Goal: Information Seeking & Learning: Compare options

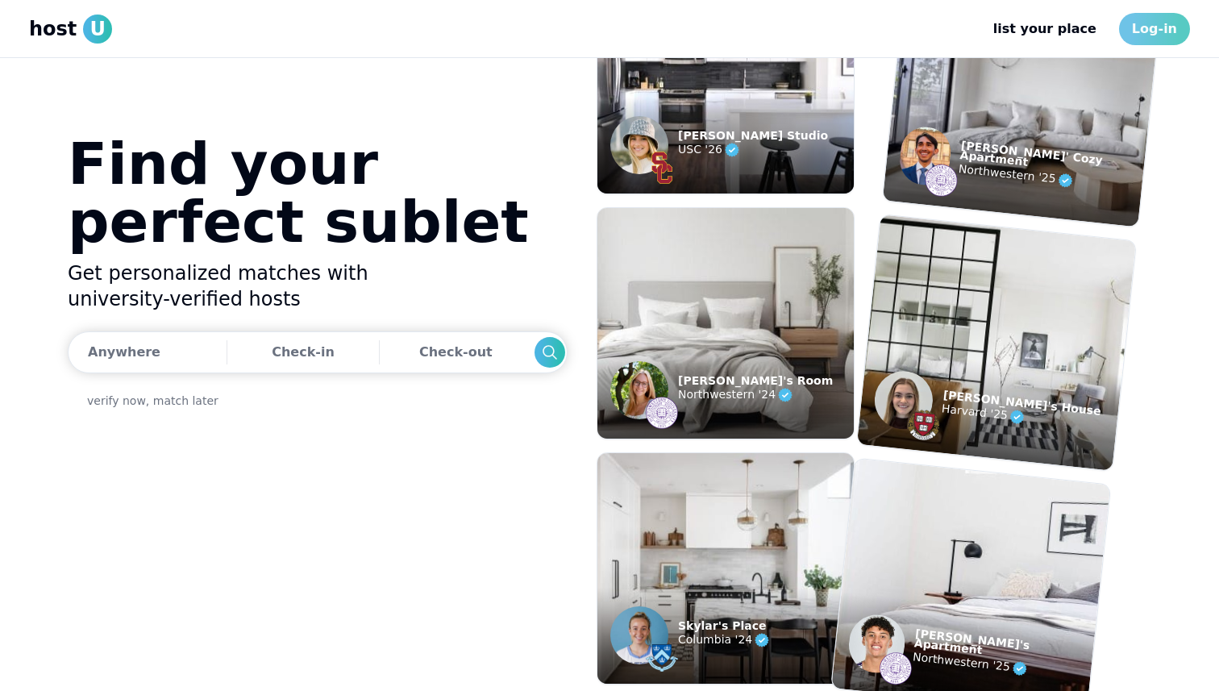
click at [1145, 35] on link "Log-in" at bounding box center [1154, 29] width 71 height 32
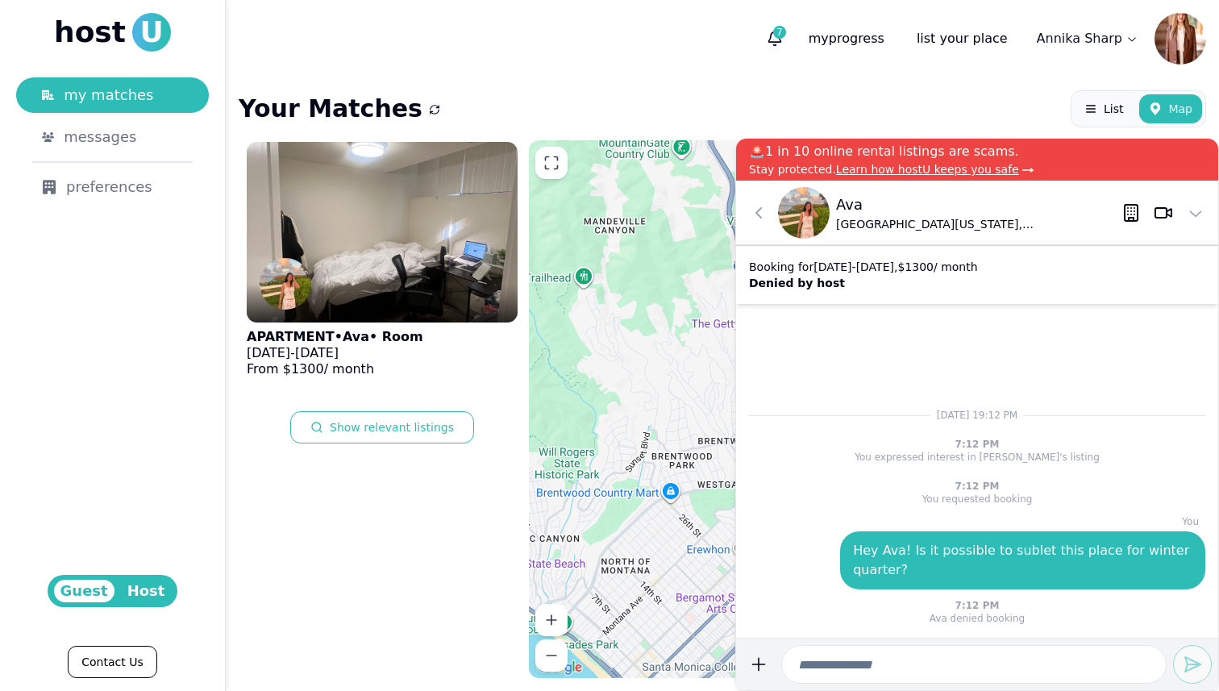
click at [759, 76] on header "7 my progress list your place [PERSON_NAME]" at bounding box center [722, 38] width 993 height 77
click at [763, 206] on icon at bounding box center [758, 212] width 19 height 19
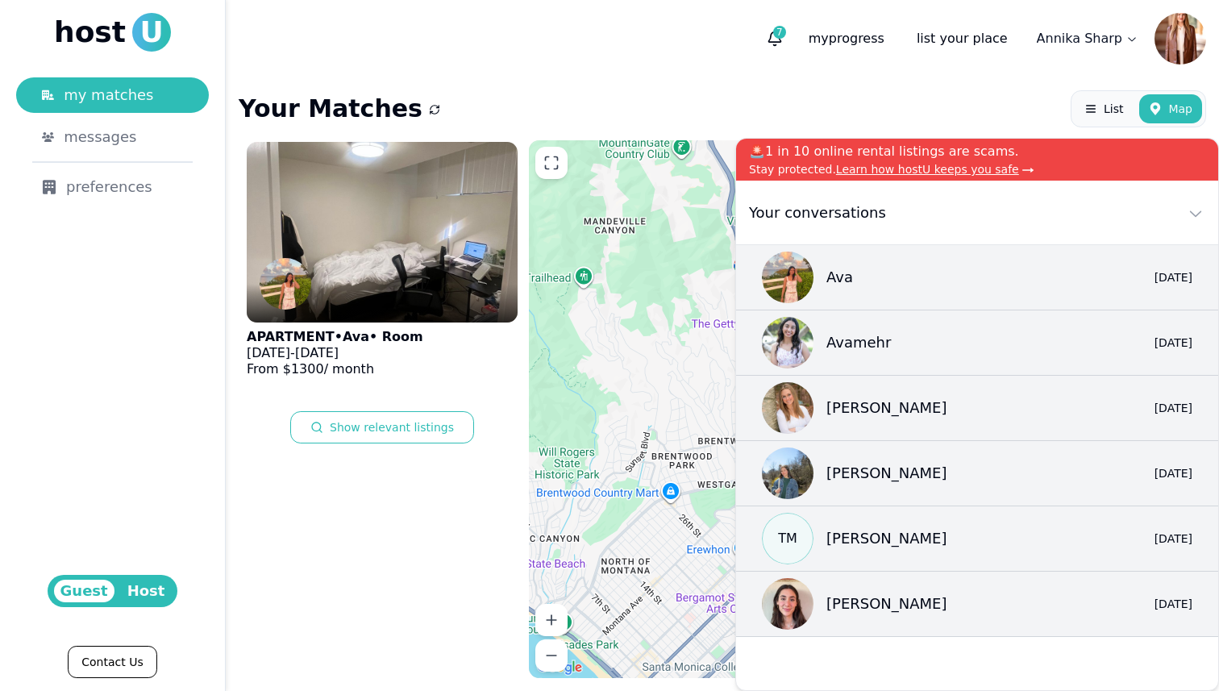
click at [736, 89] on div "Your Matches List Map APARTMENT • Ava • Room [DATE] - [DATE] From $ 1300 / mont…" at bounding box center [722, 383] width 993 height 613
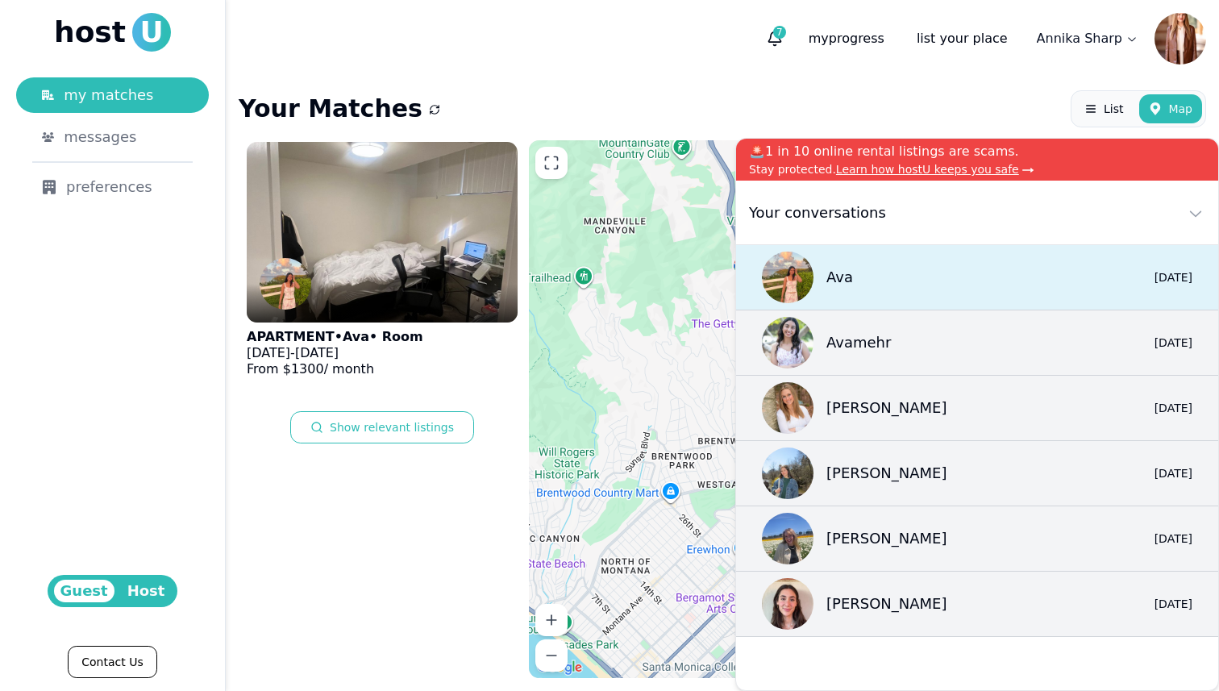
click at [788, 282] on img at bounding box center [788, 277] width 52 height 52
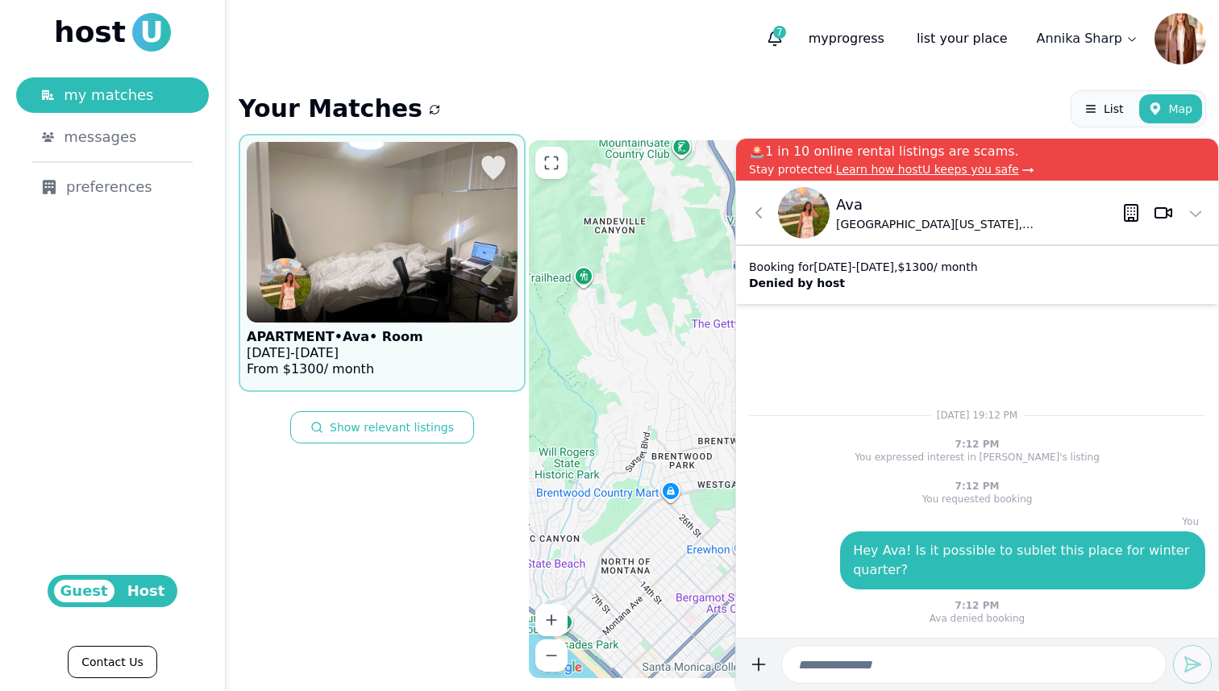
click at [287, 276] on img at bounding box center [286, 284] width 52 height 52
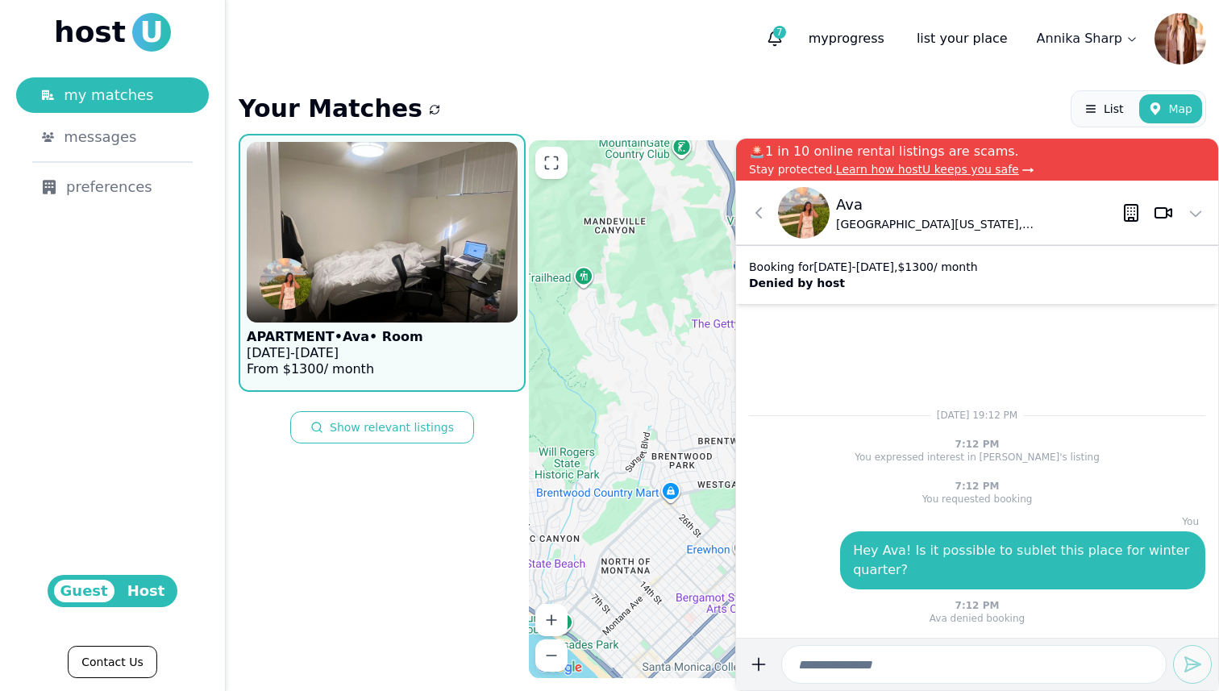
click at [732, 213] on div "Sep [DATE] $1300 /[DATE] - [DATE] $2250 /[DATE] - [DATE] $875 /[DATE] - [DATE] …" at bounding box center [867, 409] width 677 height 538
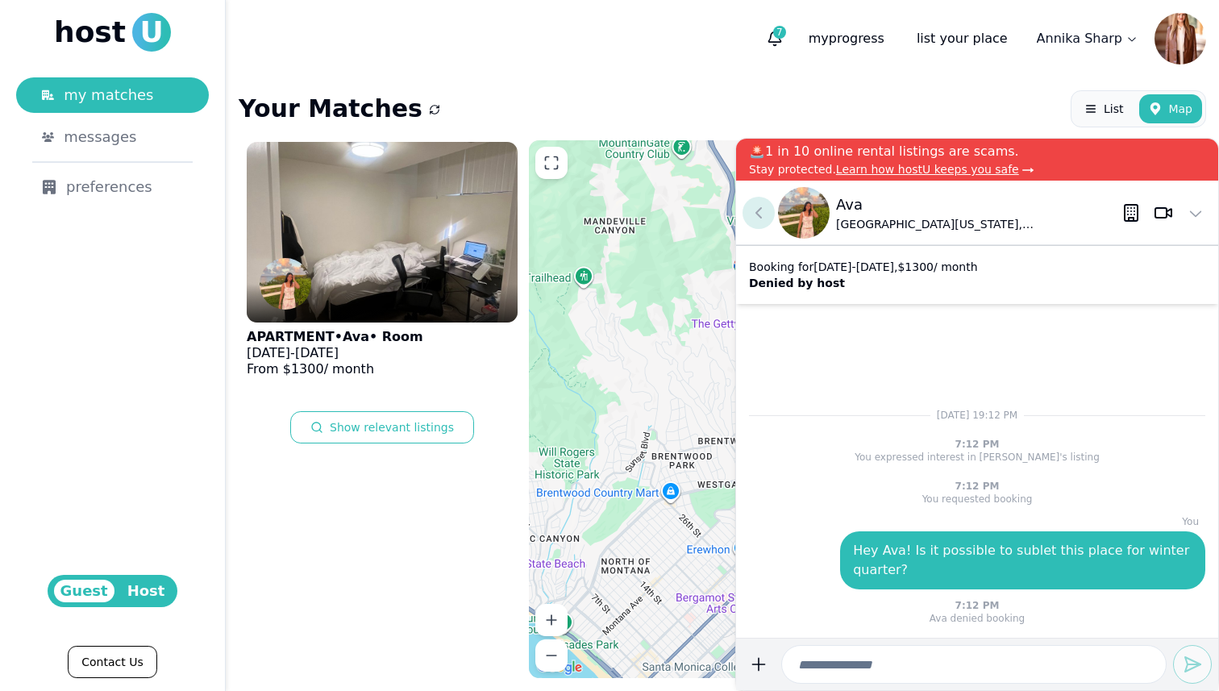
click at [746, 213] on button at bounding box center [758, 213] width 32 height 32
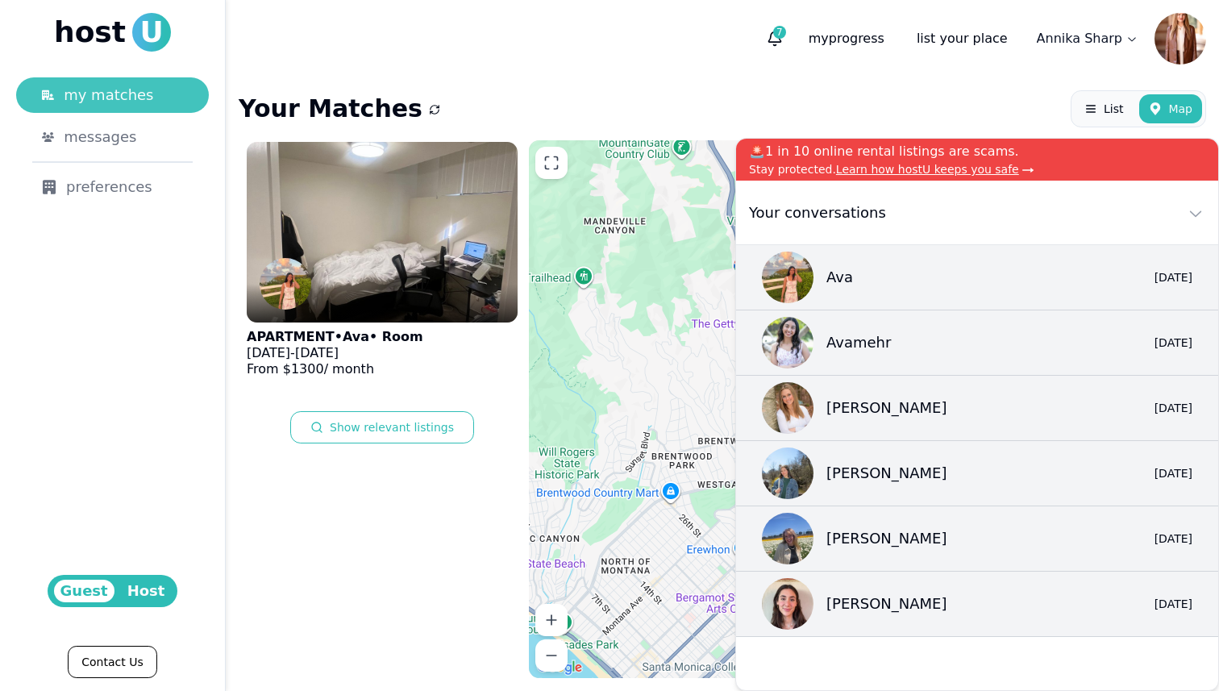
click at [131, 100] on span "my matches" at bounding box center [108, 95] width 89 height 23
click at [1195, 219] on icon at bounding box center [1195, 212] width 19 height 19
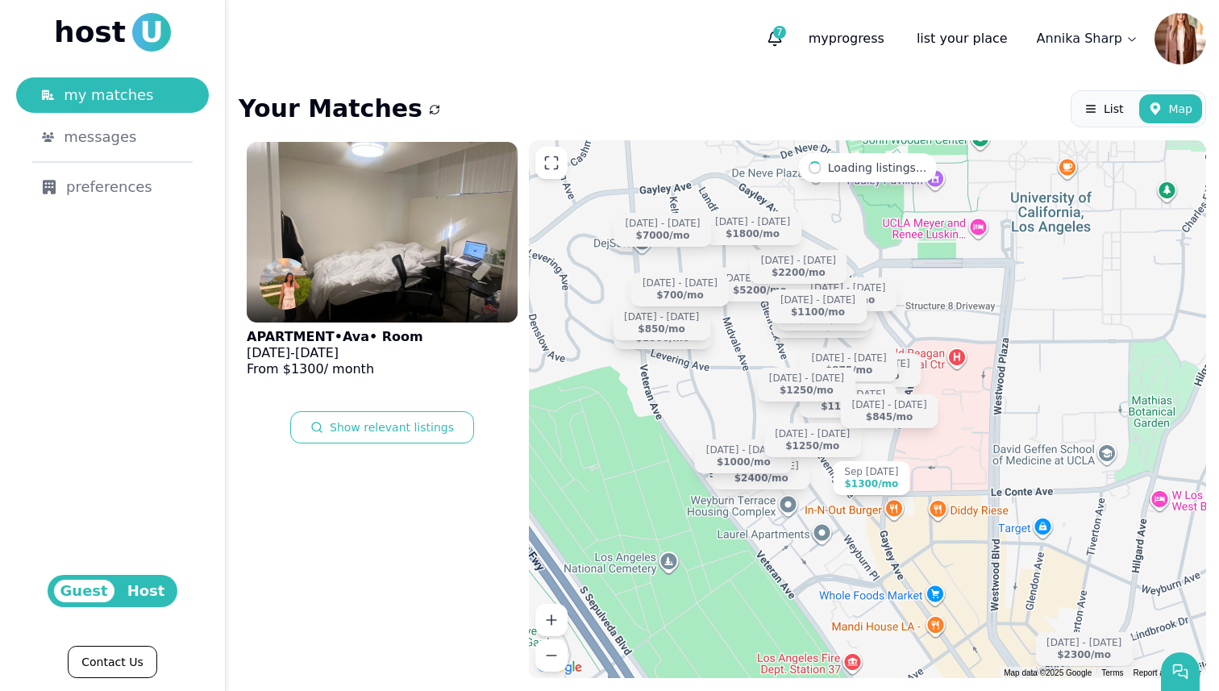
drag, startPoint x: 825, startPoint y: 318, endPoint x: 959, endPoint y: 359, distance: 140.0
click at [958, 358] on div "Sep [DATE] $1300 /[DATE] - [DATE] $2250 /[DATE] - [DATE] $875 /[DATE] - [DATE] …" at bounding box center [867, 409] width 677 height 538
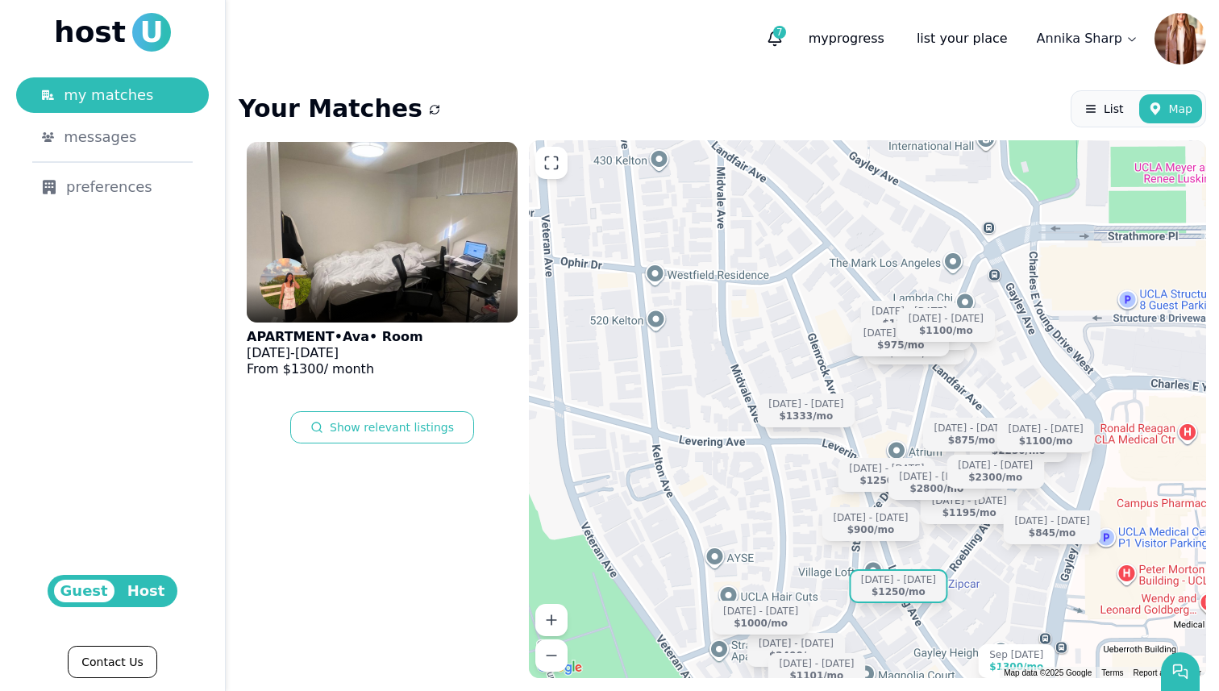
drag, startPoint x: 845, startPoint y: 408, endPoint x: 937, endPoint y: 584, distance: 198.7
click at [937, 582] on div "[DATE] - [DATE] $1250 /mo" at bounding box center [899, 585] width 98 height 34
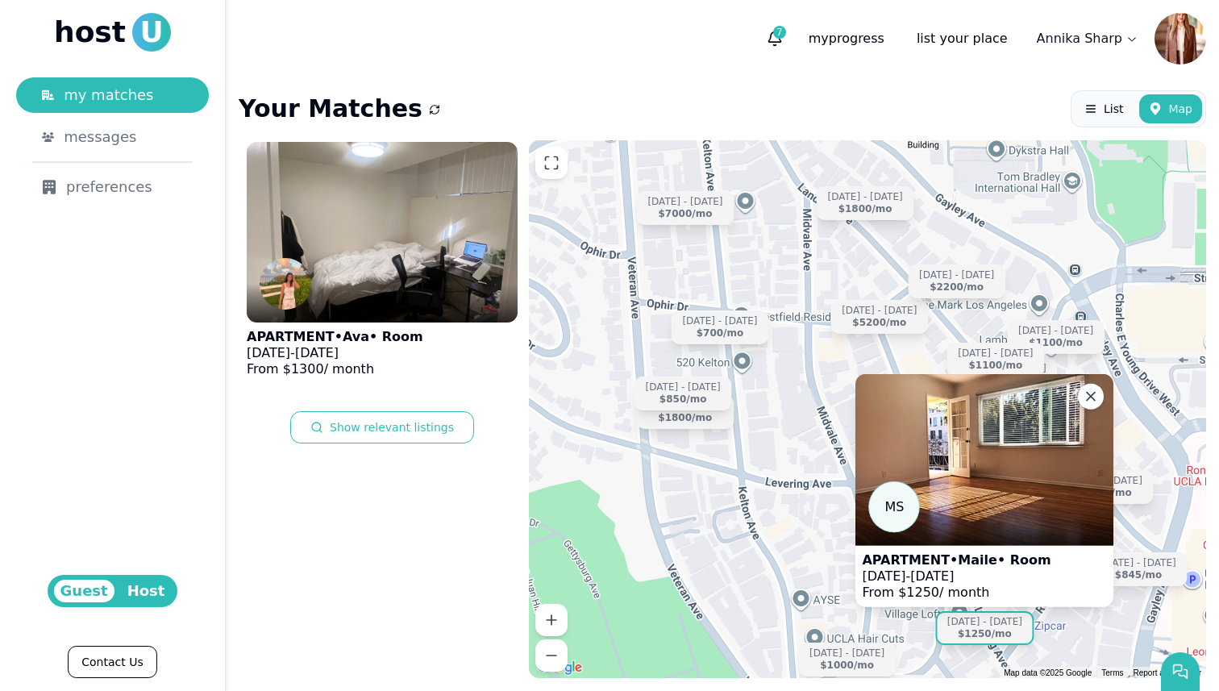
drag, startPoint x: 725, startPoint y: 257, endPoint x: 805, endPoint y: 291, distance: 86.7
click at [804, 291] on div "Sep [DATE] $1300 /mo M S APARTMENT • Maile • Room [DATE] - [DATE] From $ 1250 /…" at bounding box center [867, 409] width 677 height 538
